Goal: Information Seeking & Learning: Learn about a topic

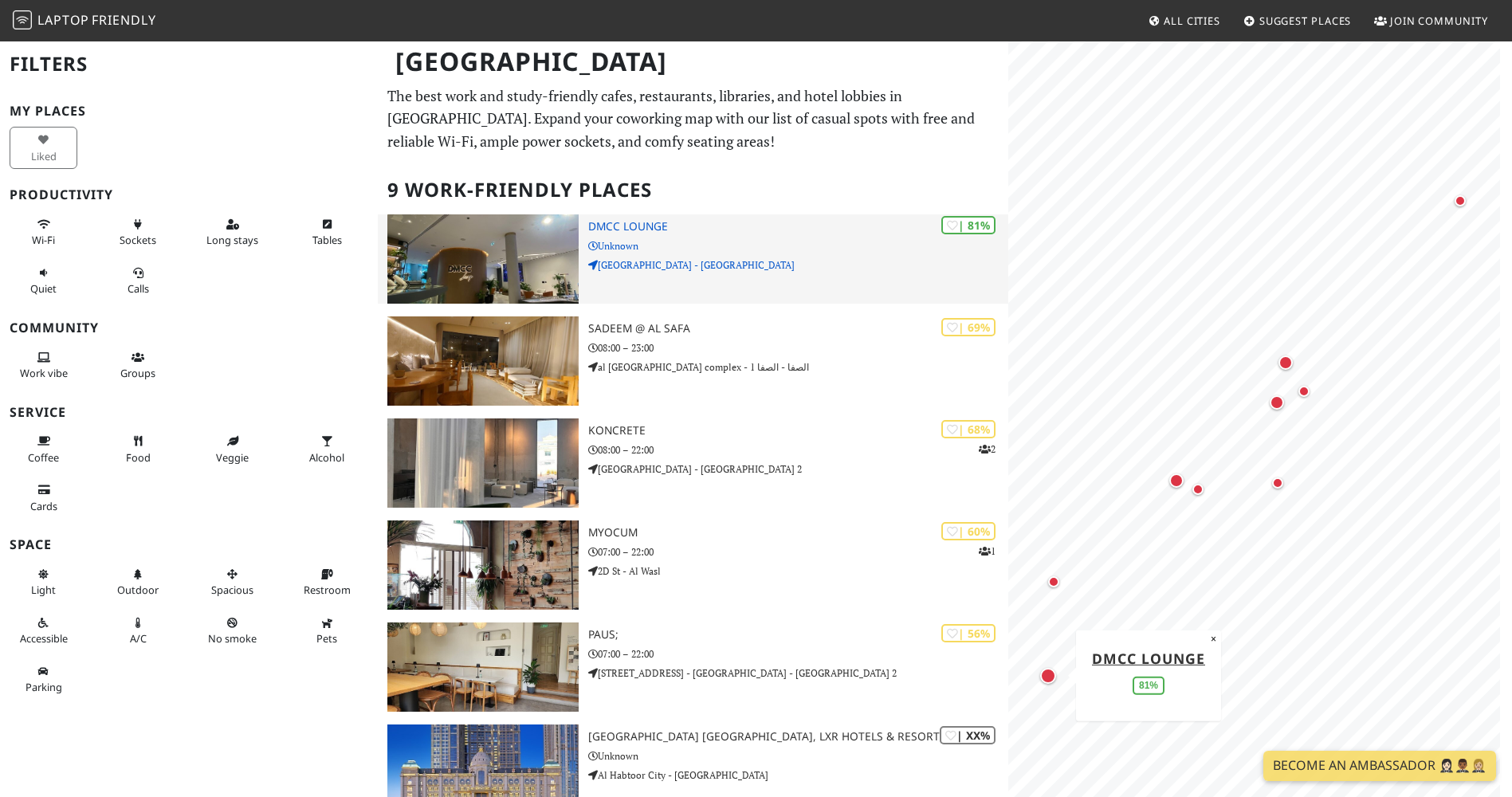
click at [497, 253] on img at bounding box center [482, 259] width 191 height 89
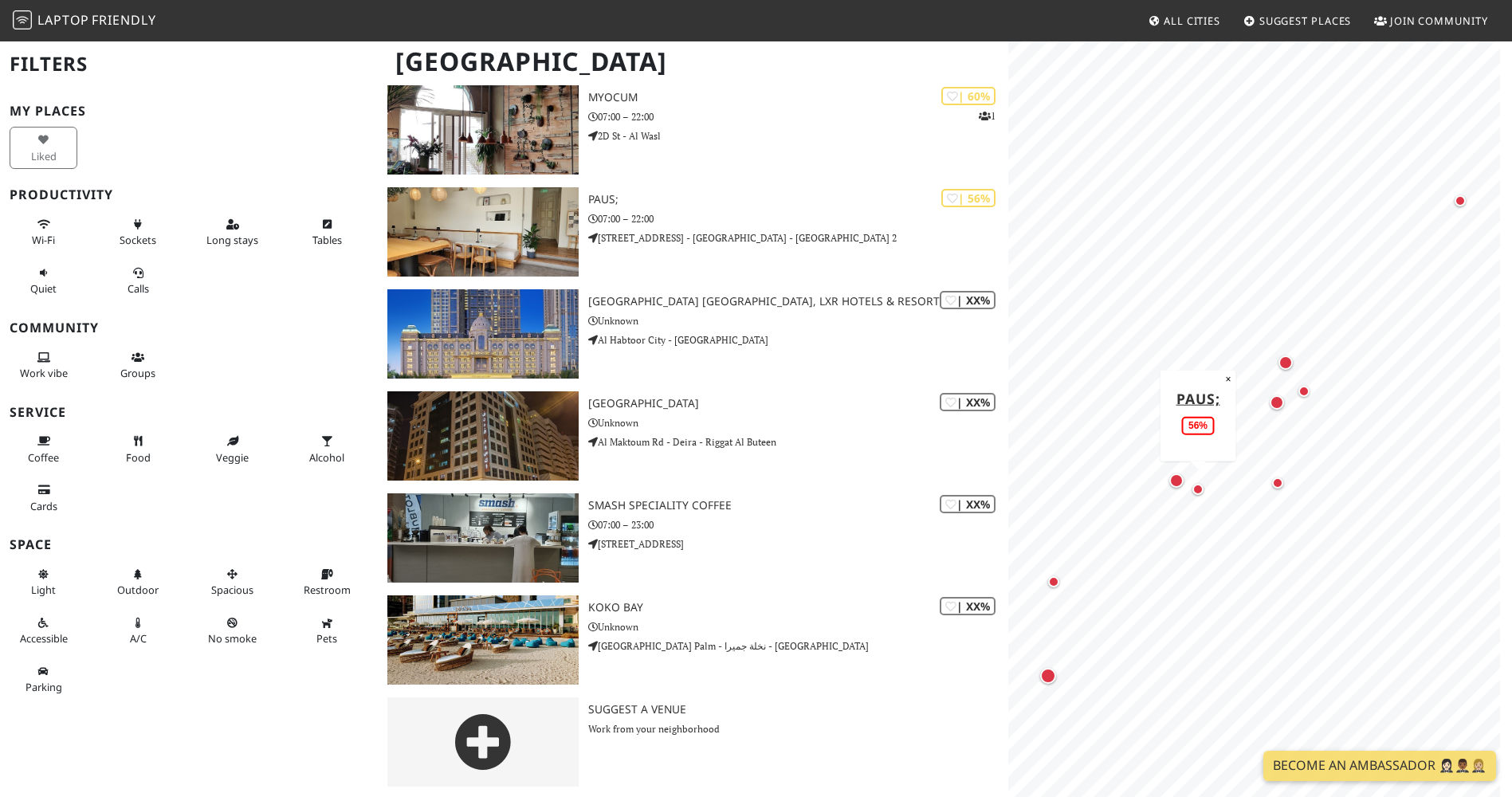
scroll to position [437, 0]
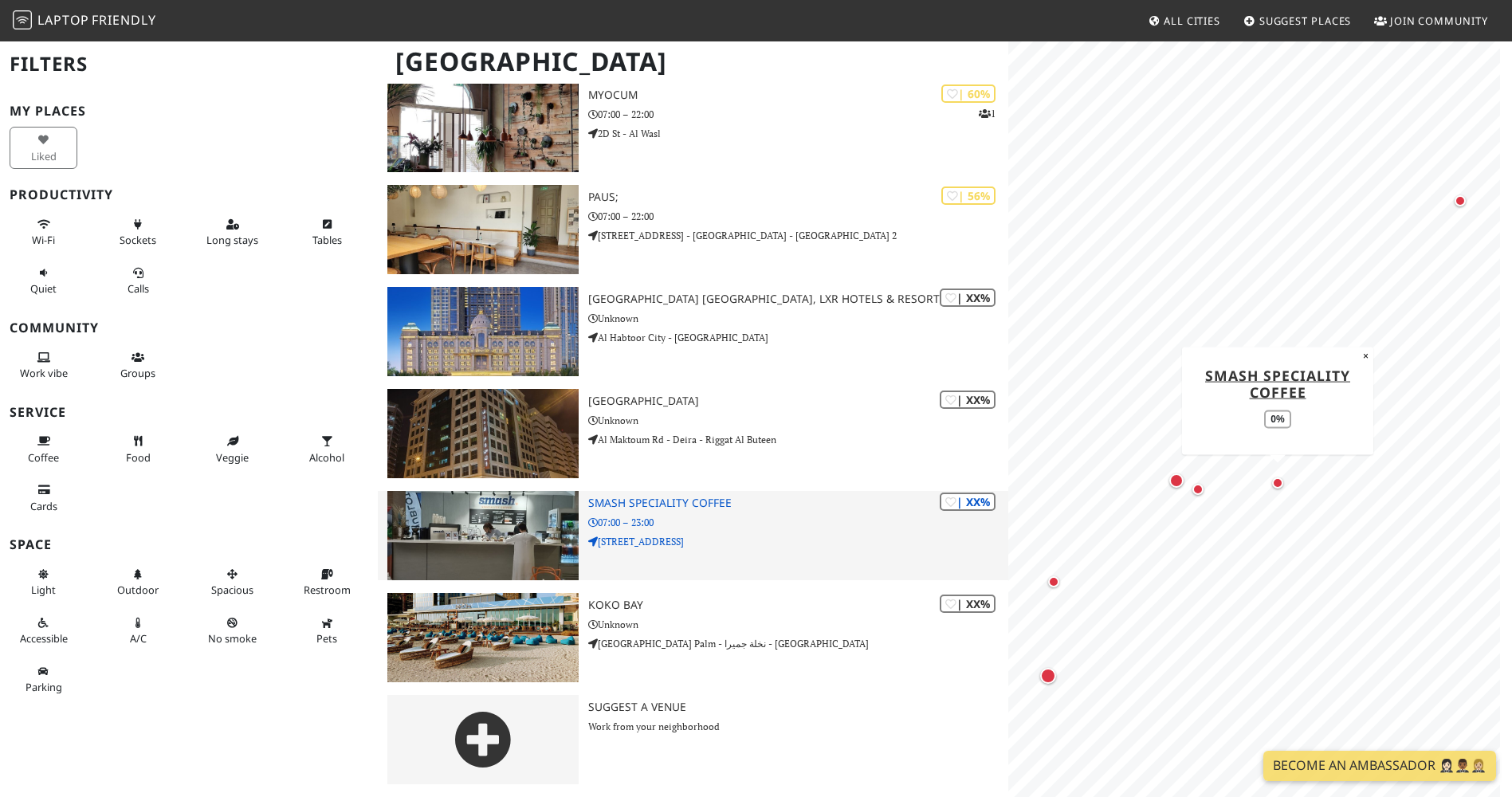
click at [443, 538] on img at bounding box center [482, 536] width 191 height 89
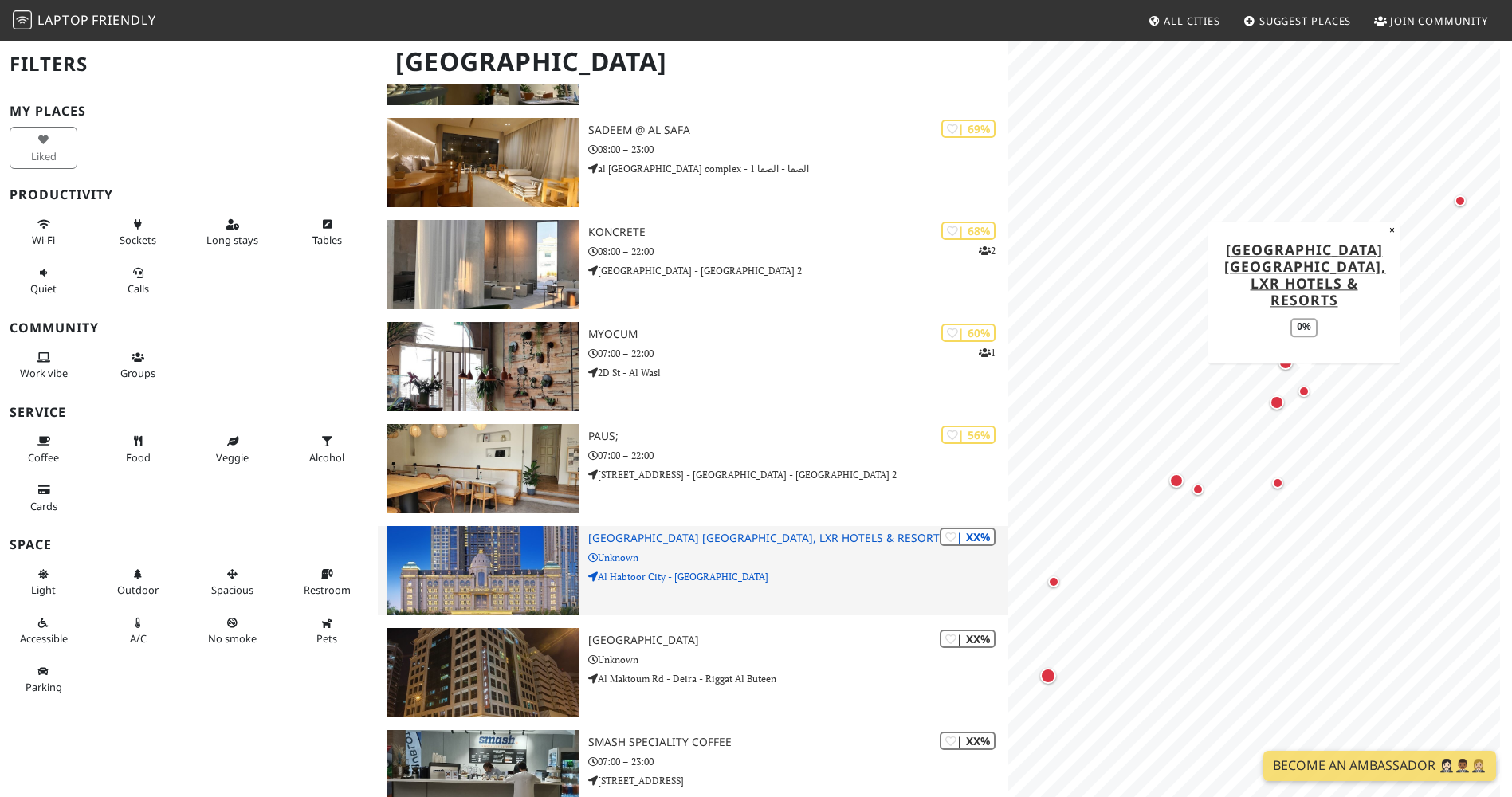
scroll to position [39, 0]
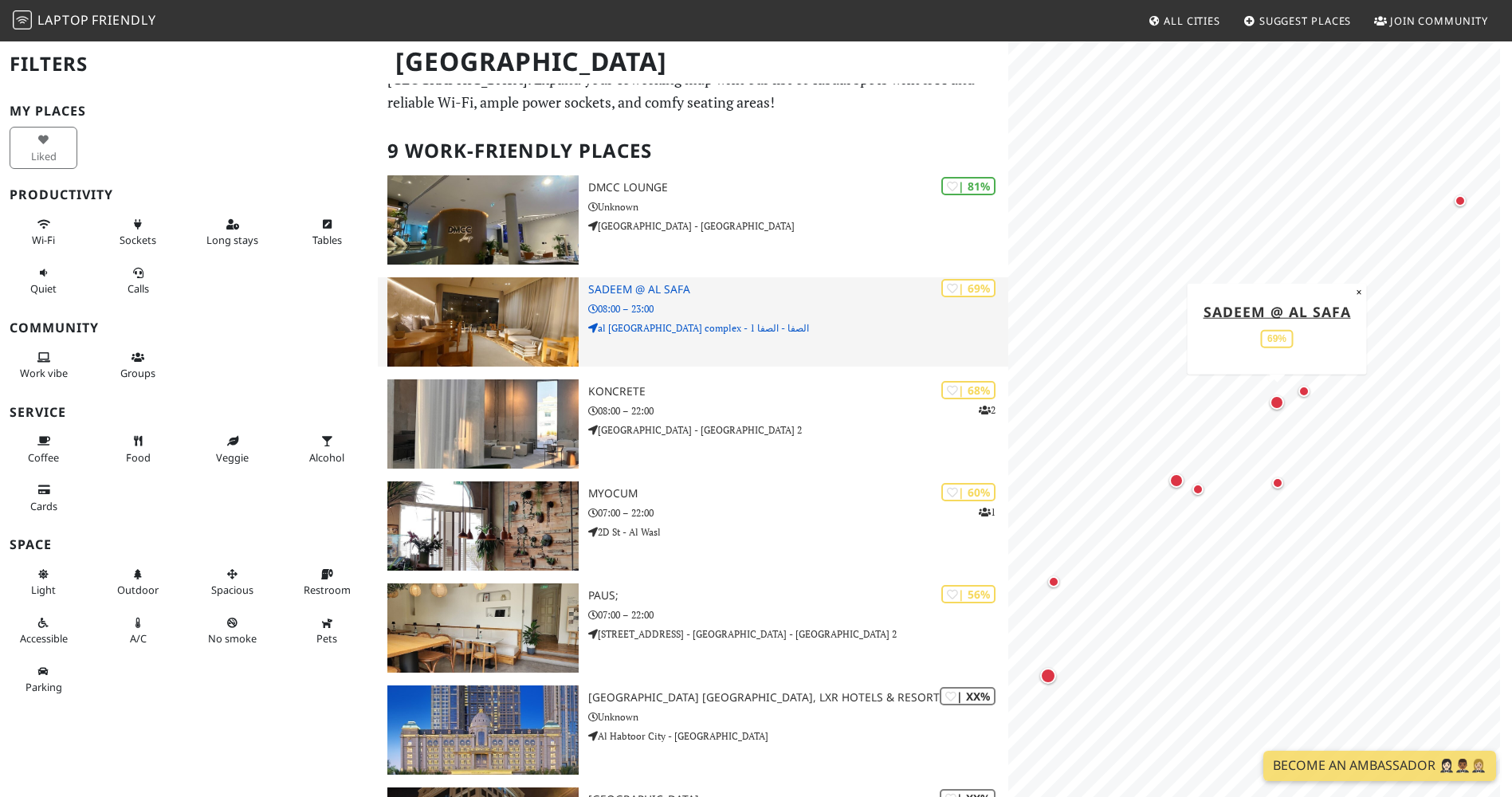
click at [505, 340] on img at bounding box center [482, 322] width 191 height 89
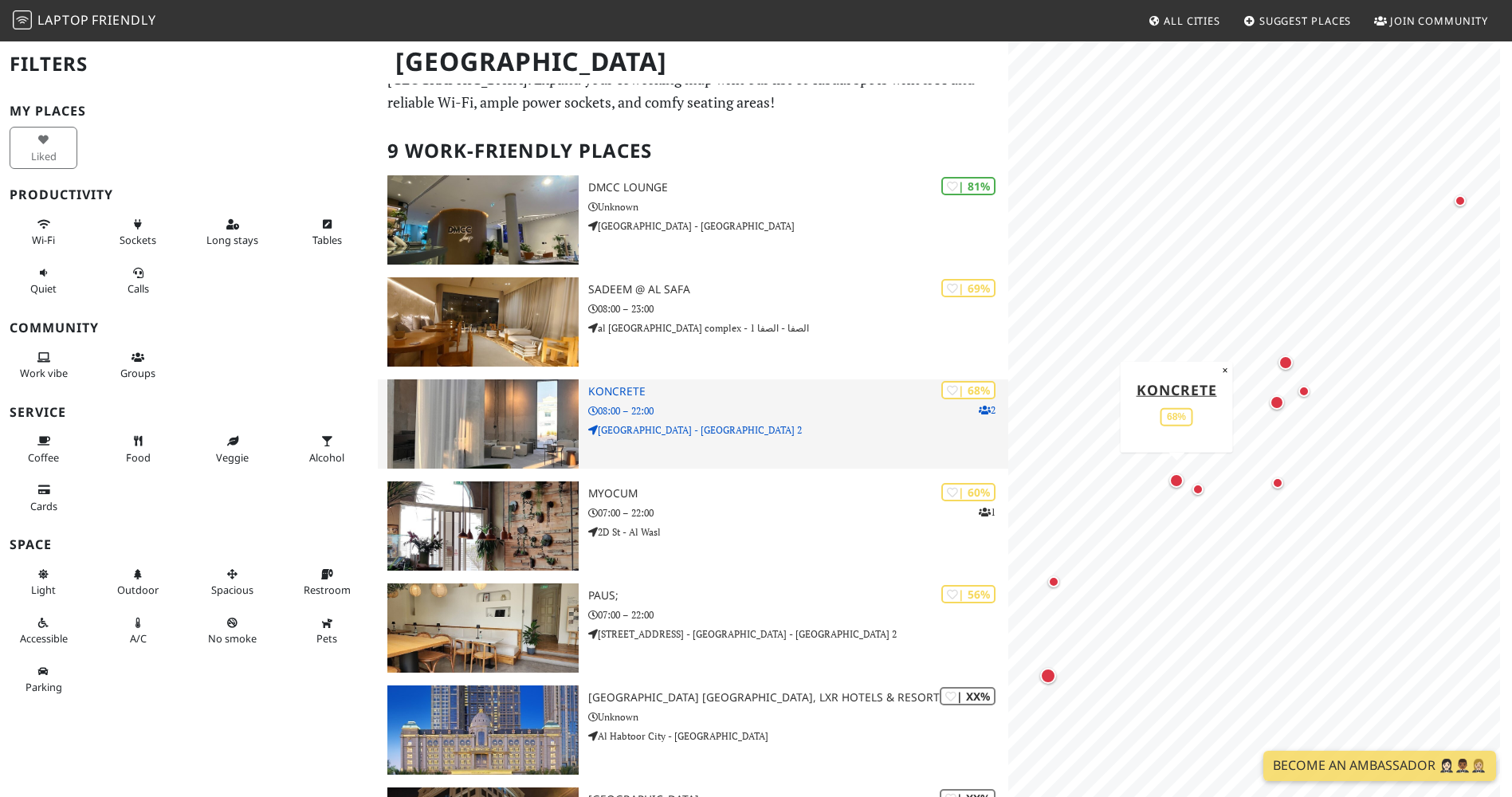
click at [511, 410] on img at bounding box center [482, 424] width 191 height 89
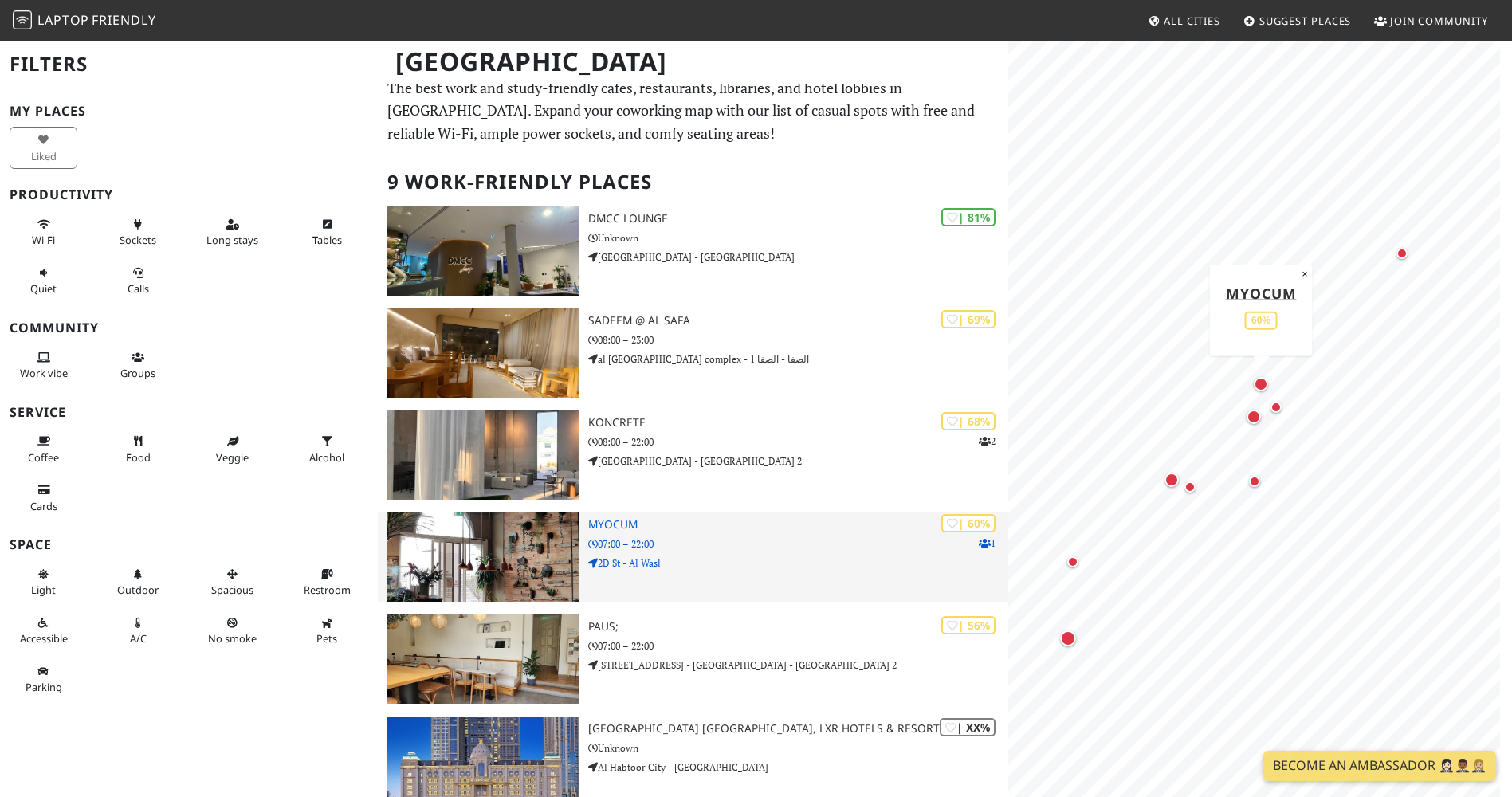
scroll to position [0, 0]
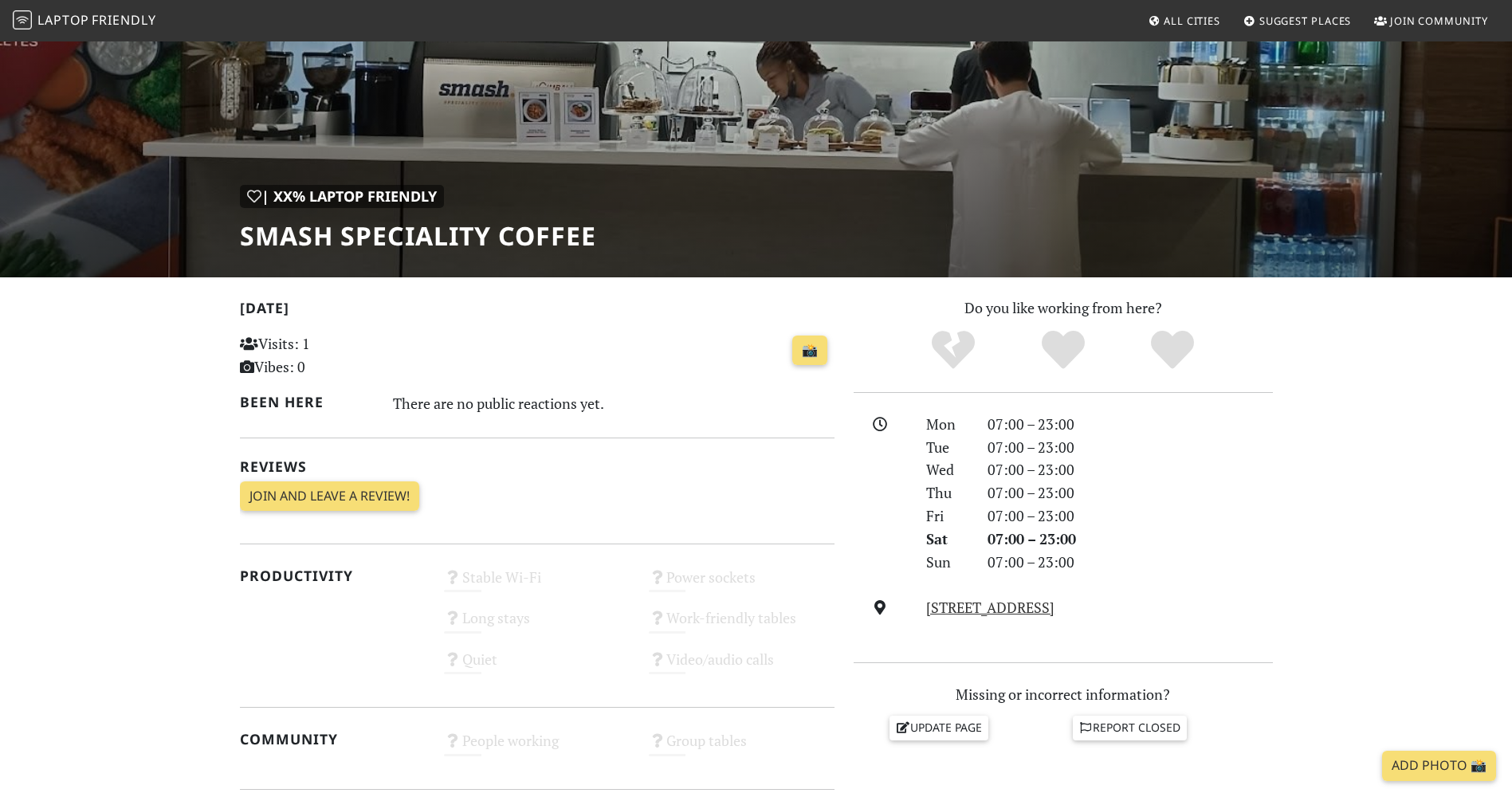
scroll to position [239, 0]
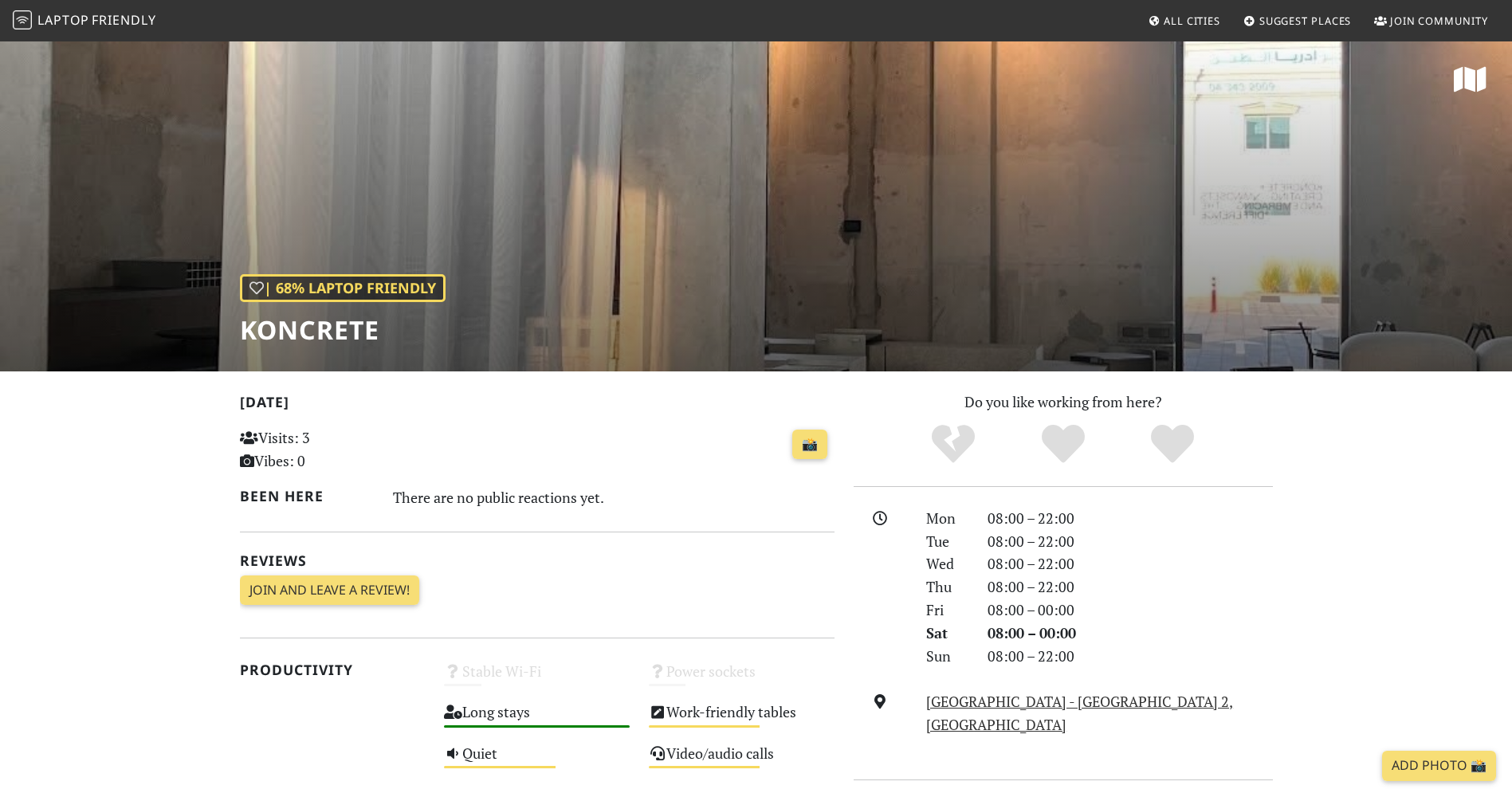
click at [950, 249] on div "| 68% Laptop Friendly KONCRETE" at bounding box center [756, 206] width 1512 height 331
